Goal: Navigation & Orientation: Find specific page/section

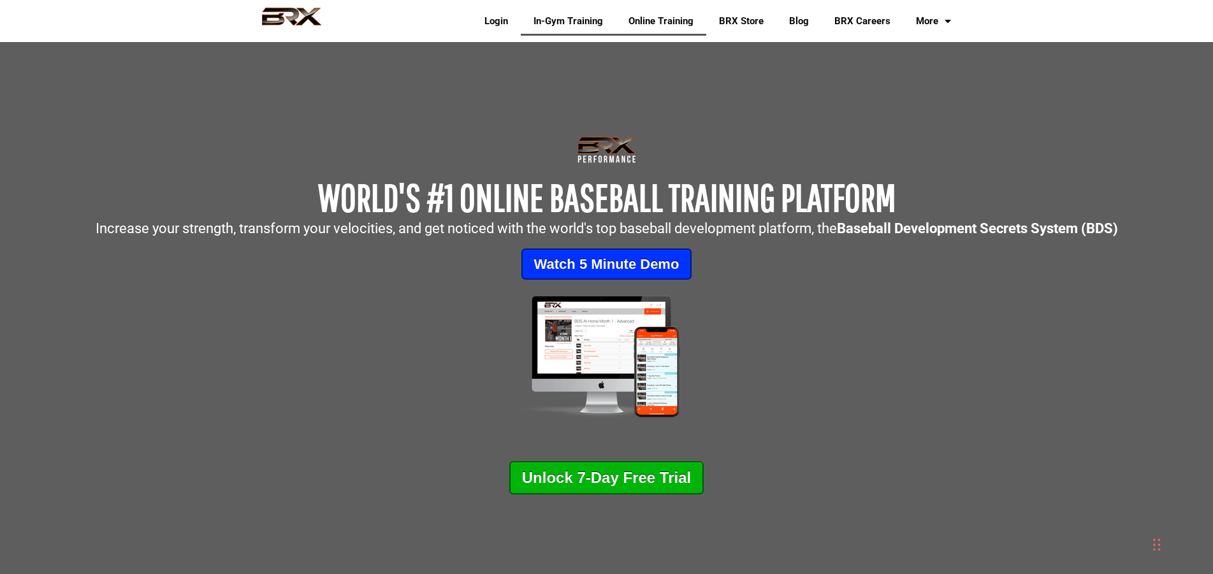
click at [570, 23] on link "In-Gym Training" at bounding box center [568, 20] width 95 height 29
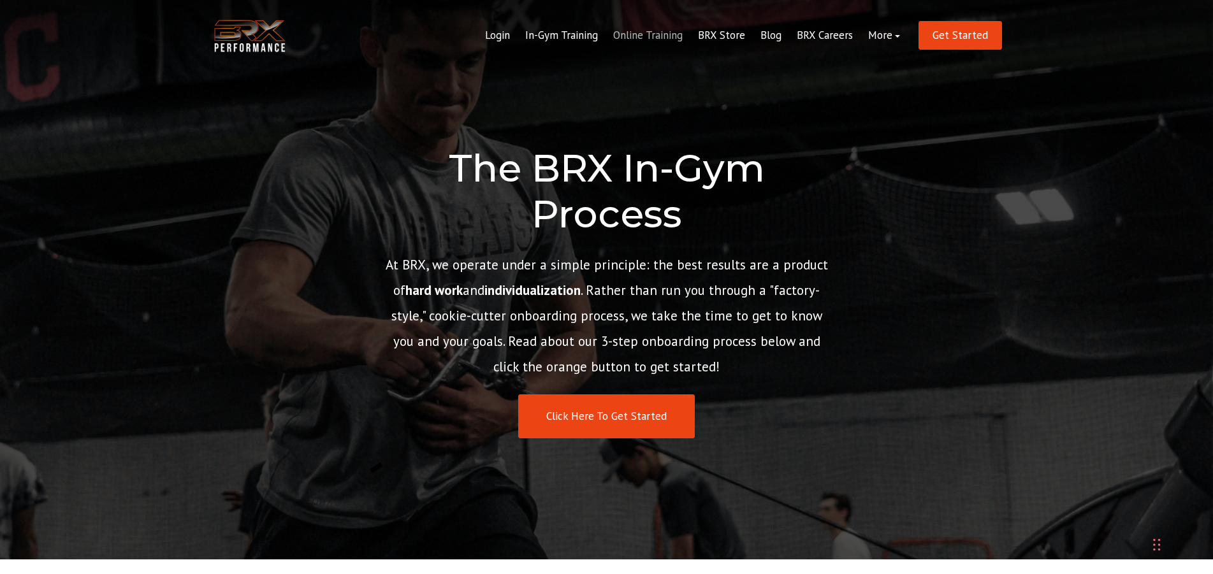
click at [645, 34] on link "Online Training" at bounding box center [648, 35] width 85 height 31
